Goal: Check status: Check status

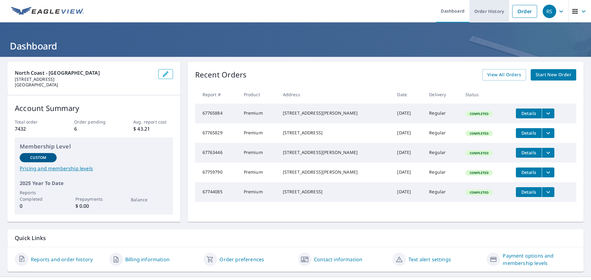
click at [498, 14] on link "Order History" at bounding box center [489, 11] width 40 height 22
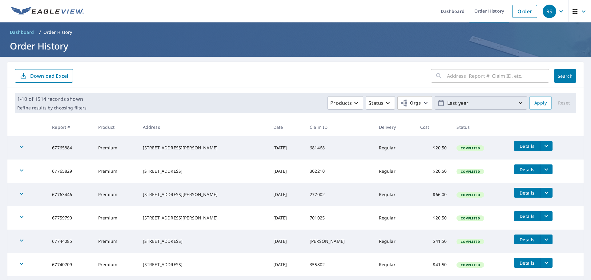
click at [517, 103] on icon "button" at bounding box center [520, 102] width 7 height 7
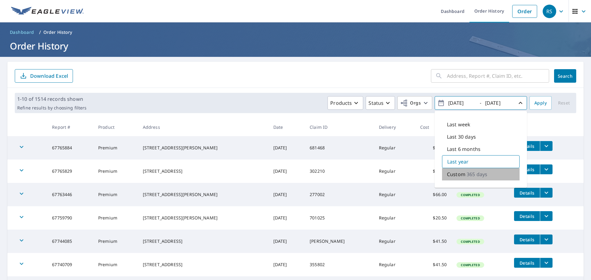
click at [469, 174] on p "365 days" at bounding box center [476, 174] width 21 height 7
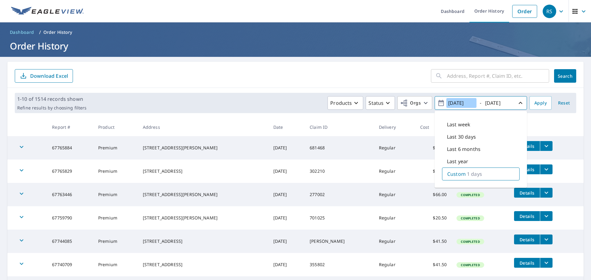
type input "[DATE]"
click at [534, 104] on span "Apply" at bounding box center [540, 103] width 12 height 8
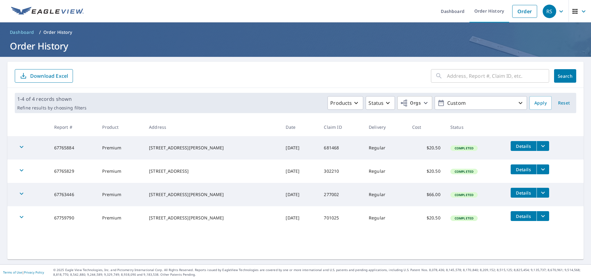
click at [293, 97] on div "Products Status Orgs Custom" at bounding box center [308, 103] width 438 height 14
